Goal: Find specific page/section: Find specific page/section

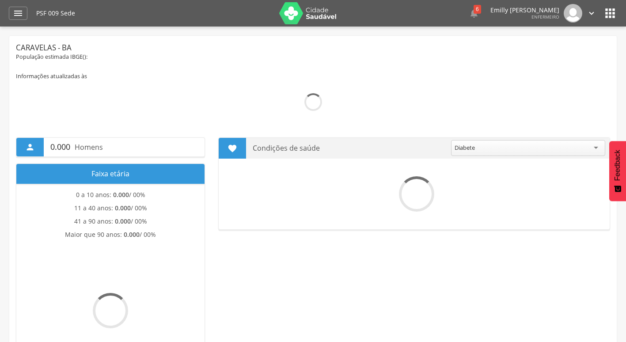
click at [6, 4] on header " Dashboard Supervisão Produtividade Mapa da Cidade App desatualizado Última si…" at bounding box center [313, 13] width 626 height 26
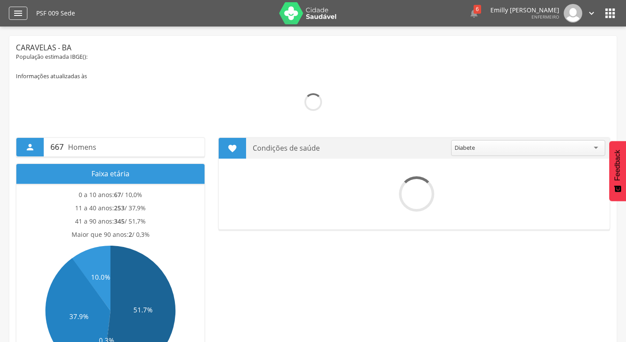
click at [13, 9] on icon "" at bounding box center [18, 13] width 11 height 11
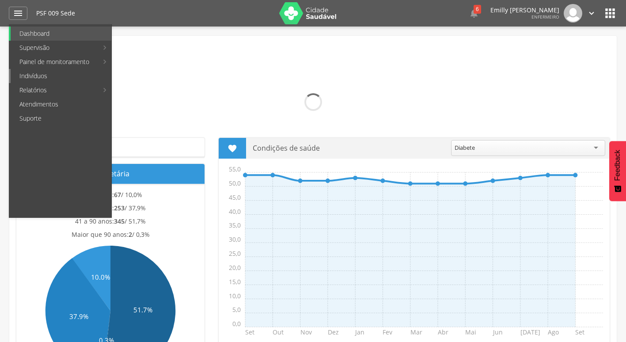
click at [65, 72] on link "Indivíduos" at bounding box center [61, 76] width 101 height 14
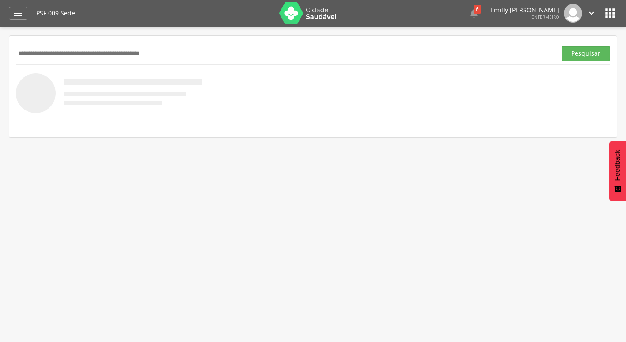
click at [128, 48] on input "text" at bounding box center [284, 53] width 536 height 15
type input "**********"
click at [561, 46] on button "Pesquisar" at bounding box center [585, 53] width 49 height 15
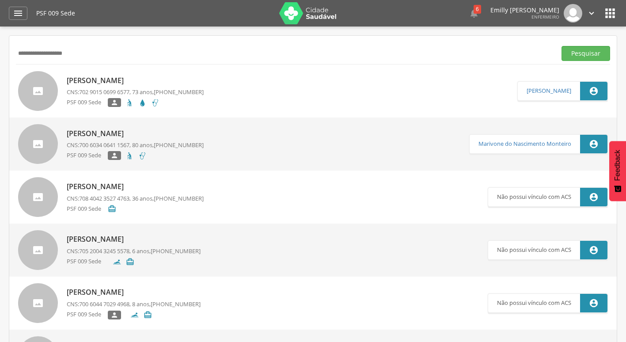
click at [122, 81] on p "[PERSON_NAME]" at bounding box center [135, 80] width 137 height 10
type input "**********"
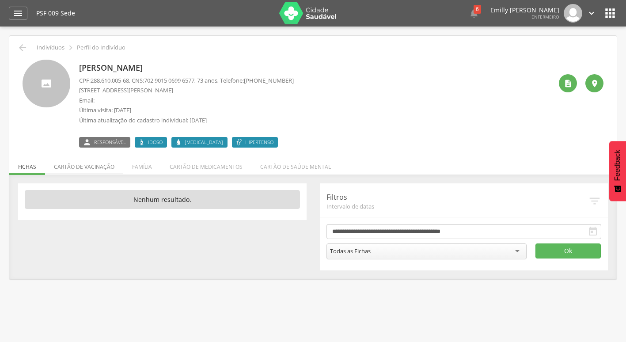
click at [91, 164] on li "Cartão de vacinação" at bounding box center [84, 164] width 78 height 21
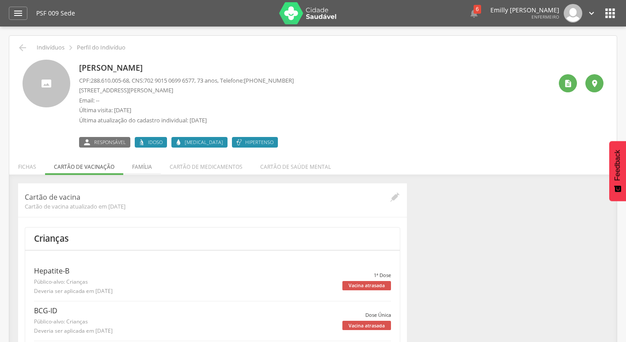
click at [146, 166] on li "Família" at bounding box center [142, 164] width 38 height 21
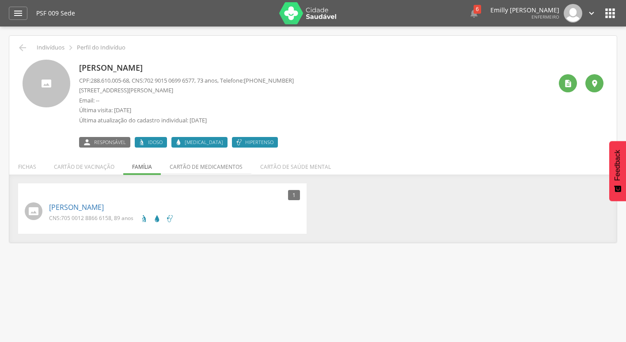
click at [200, 166] on li "Cartão de medicamentos" at bounding box center [206, 164] width 91 height 21
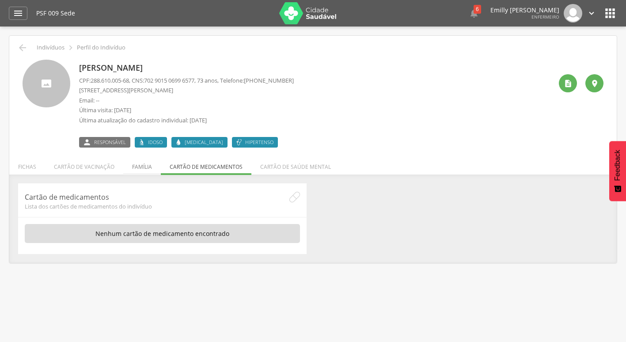
click at [155, 166] on li "Família" at bounding box center [142, 164] width 38 height 21
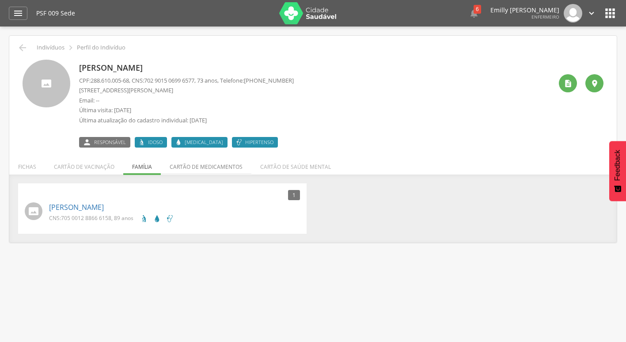
click at [205, 163] on li "Cartão de medicamentos" at bounding box center [206, 164] width 91 height 21
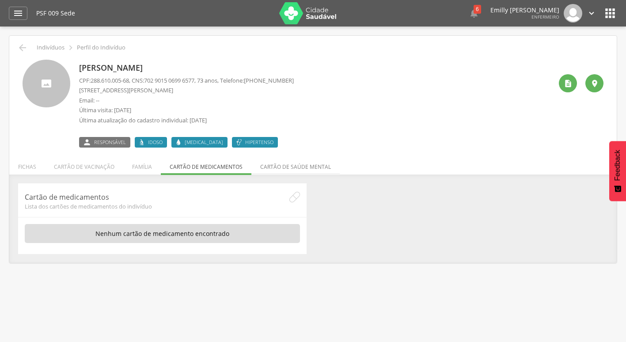
click at [288, 169] on li "Cartão de saúde mental" at bounding box center [295, 164] width 88 height 21
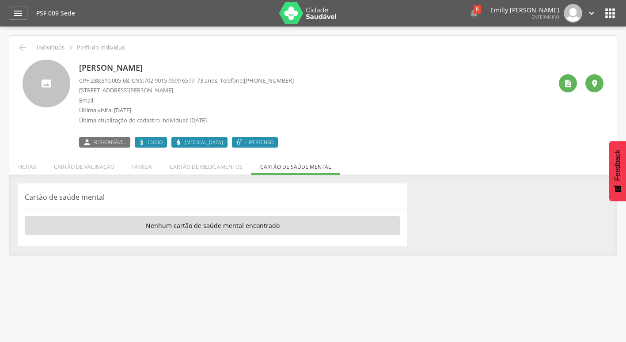
click at [592, 7] on link "" at bounding box center [591, 13] width 10 height 19
click at [546, 53] on link "Sair" at bounding box center [561, 50] width 70 height 11
